Goal: Transaction & Acquisition: Purchase product/service

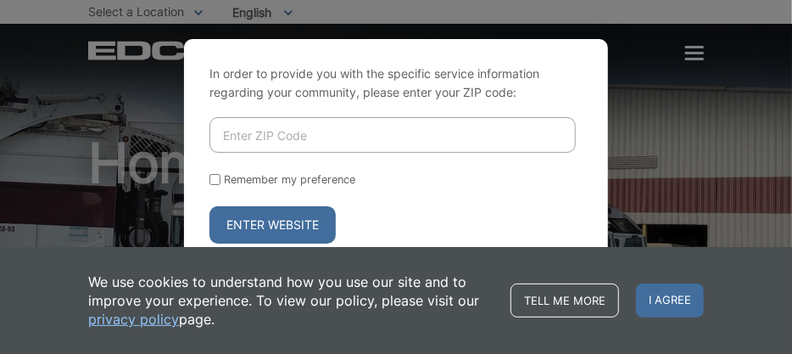
click at [249, 136] on input "Enter ZIP Code" at bounding box center [393, 135] width 366 height 36
type input "92064"
click at [237, 225] on button "Enter Website" at bounding box center [273, 224] width 126 height 37
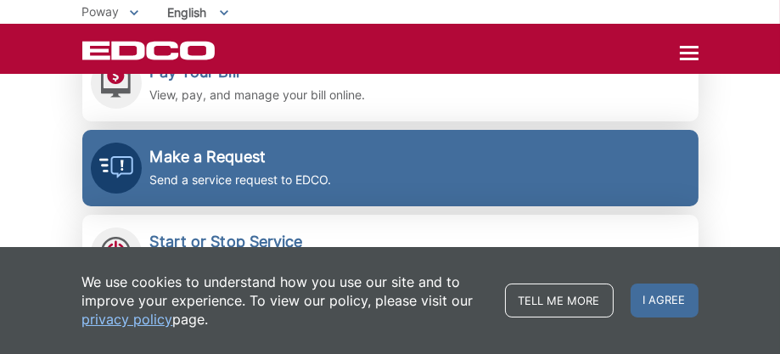
scroll to position [339, 0]
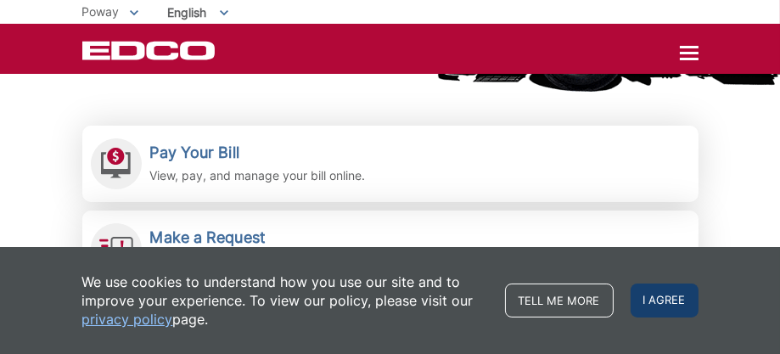
click at [670, 299] on span "I agree" at bounding box center [664, 300] width 68 height 34
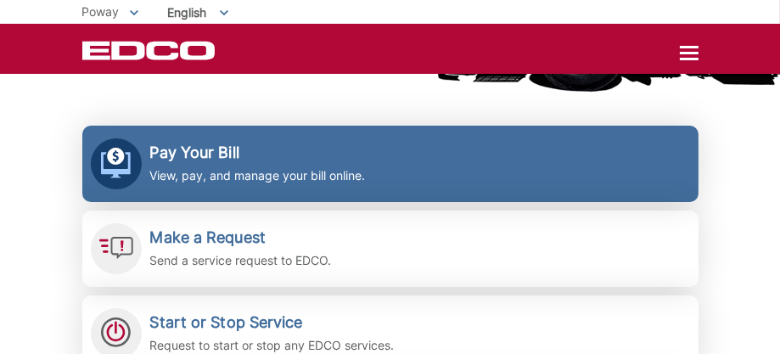
click at [279, 173] on p "View, pay, and manage your bill online." at bounding box center [257, 175] width 215 height 19
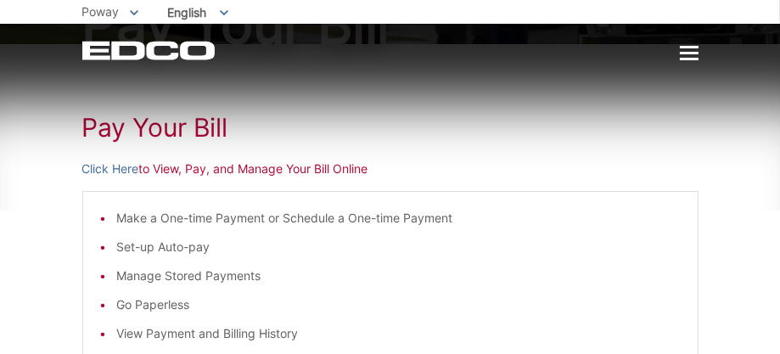
scroll to position [170, 0]
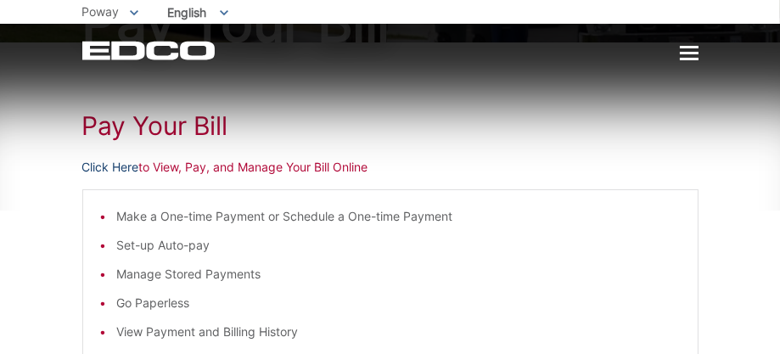
click at [104, 163] on link "Click Here" at bounding box center [110, 167] width 57 height 19
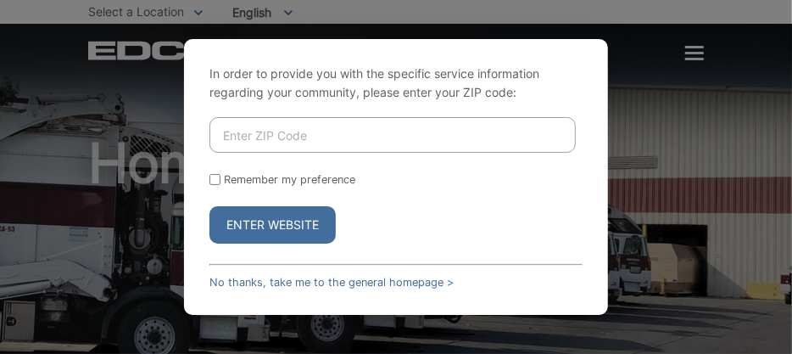
click at [258, 141] on input "Enter ZIP Code" at bounding box center [393, 135] width 366 height 36
type input "92064"
click at [265, 216] on button "Enter Website" at bounding box center [273, 224] width 126 height 37
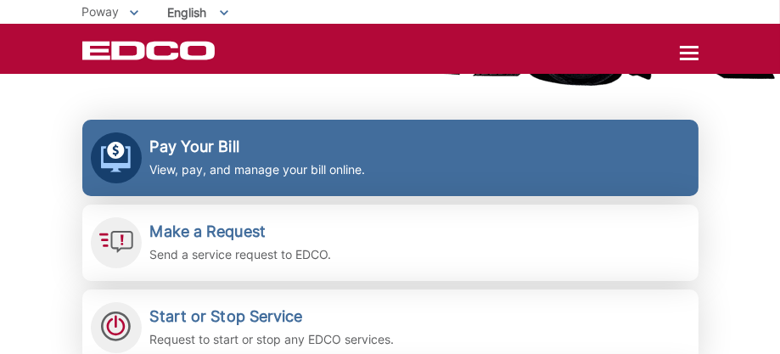
scroll to position [254, 0]
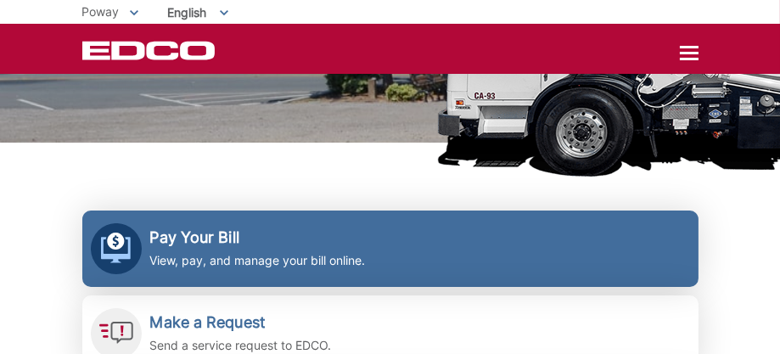
click at [260, 243] on h2 "Pay Your Bill" at bounding box center [257, 237] width 215 height 19
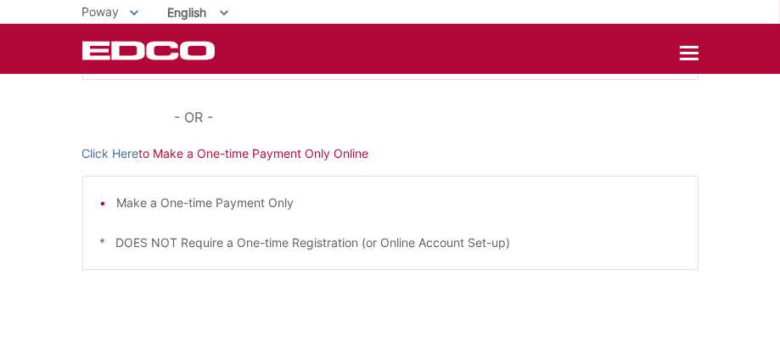
scroll to position [509, 0]
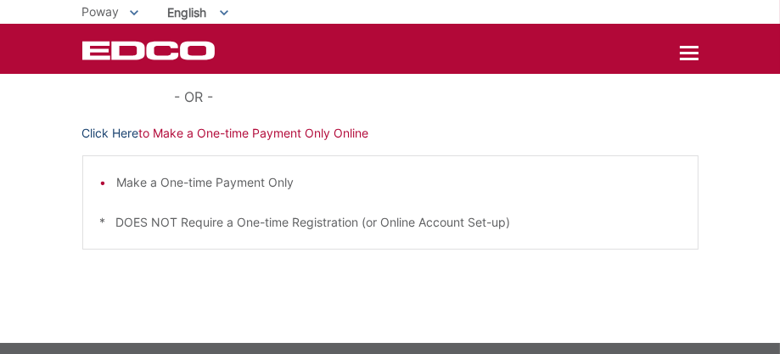
click at [114, 143] on link "Click Here" at bounding box center [110, 133] width 57 height 19
